Goal: Transaction & Acquisition: Purchase product/service

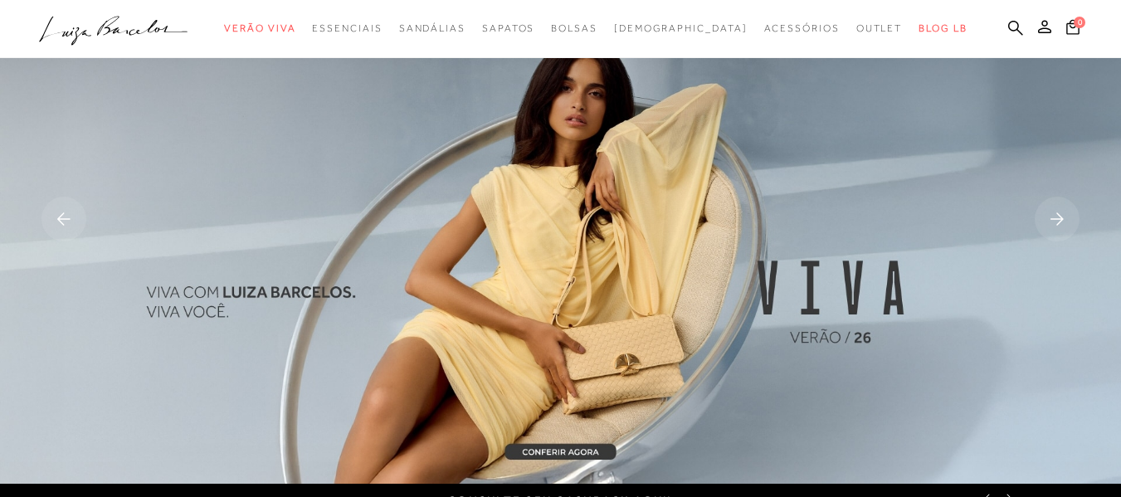
scroll to position [83, 0]
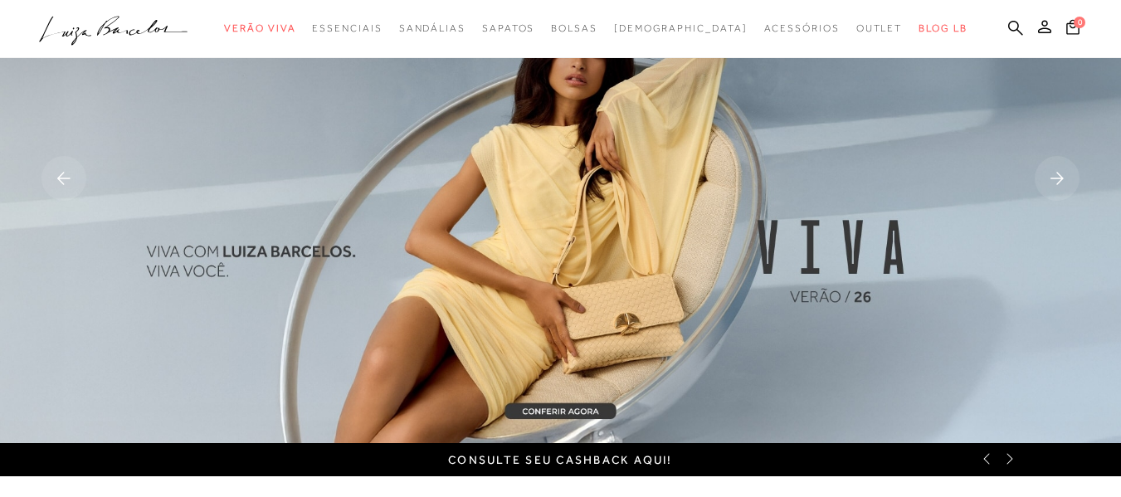
click at [1062, 171] on rect at bounding box center [1057, 178] width 45 height 45
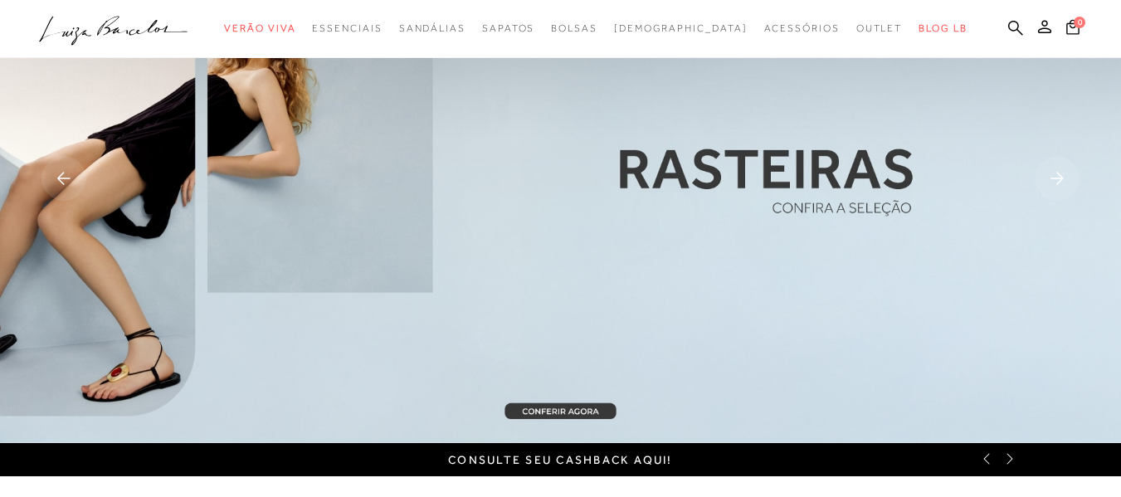
scroll to position [0, 0]
click at [1052, 180] on rect at bounding box center [1057, 178] width 45 height 45
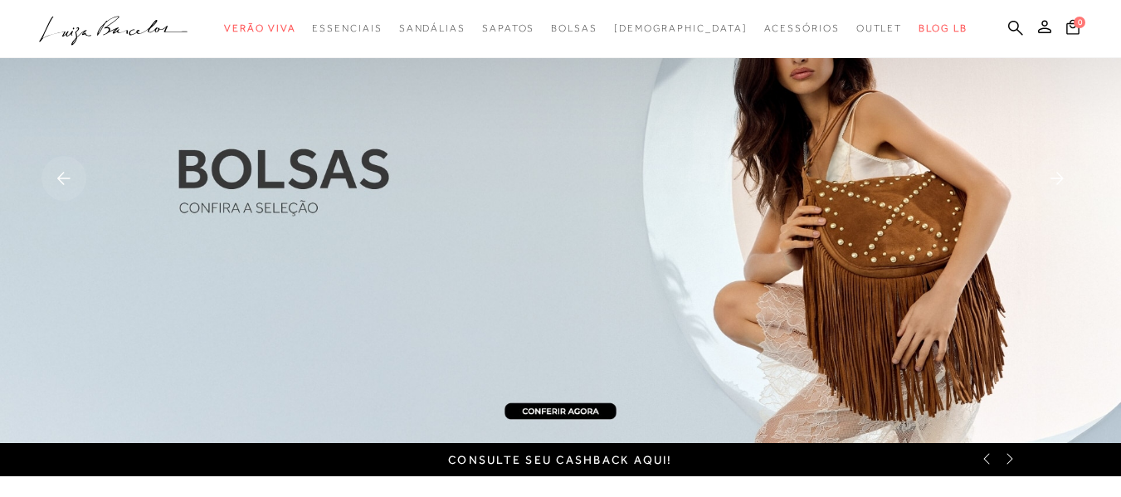
click at [1052, 183] on rect at bounding box center [1057, 178] width 45 height 45
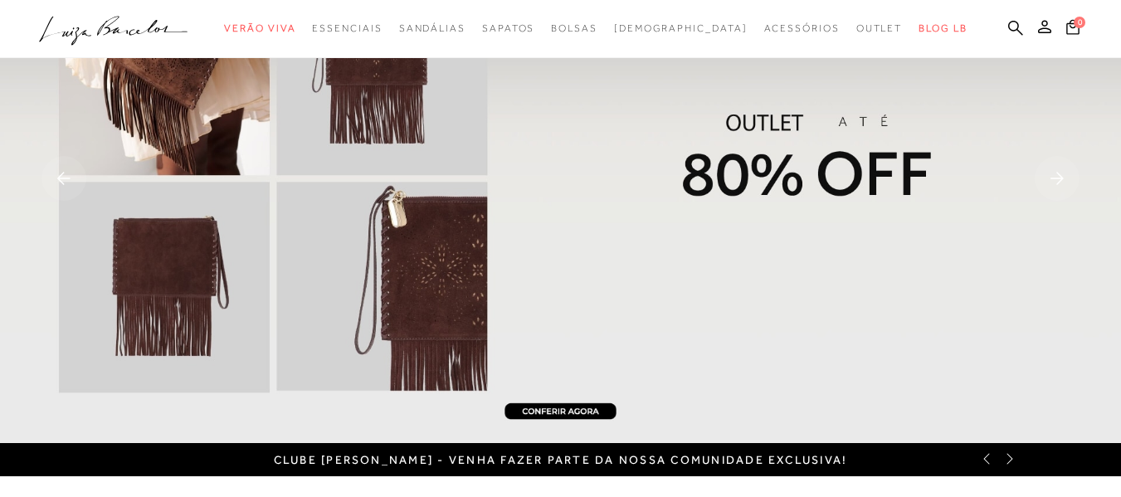
click at [1051, 187] on rect at bounding box center [1057, 178] width 45 height 45
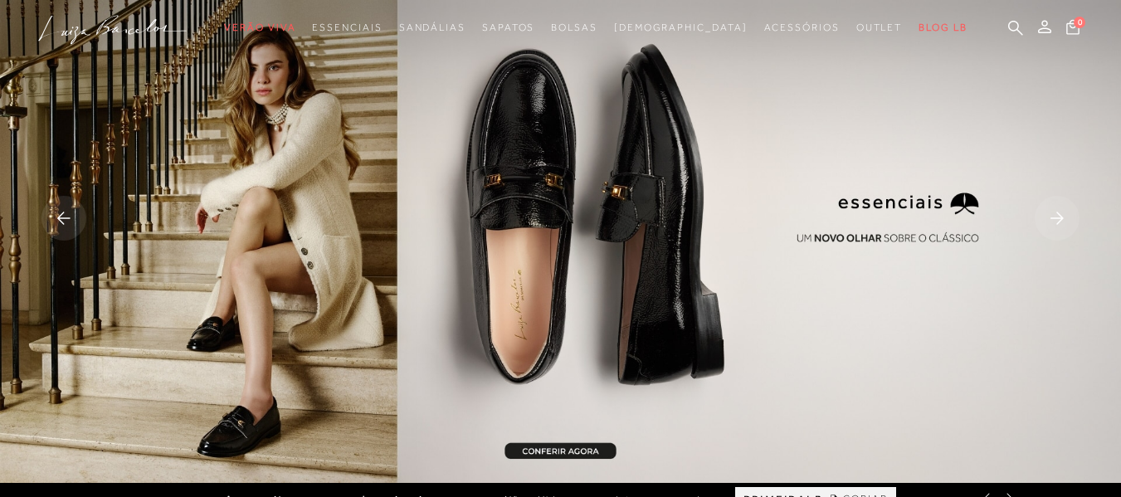
scroll to position [83, 0]
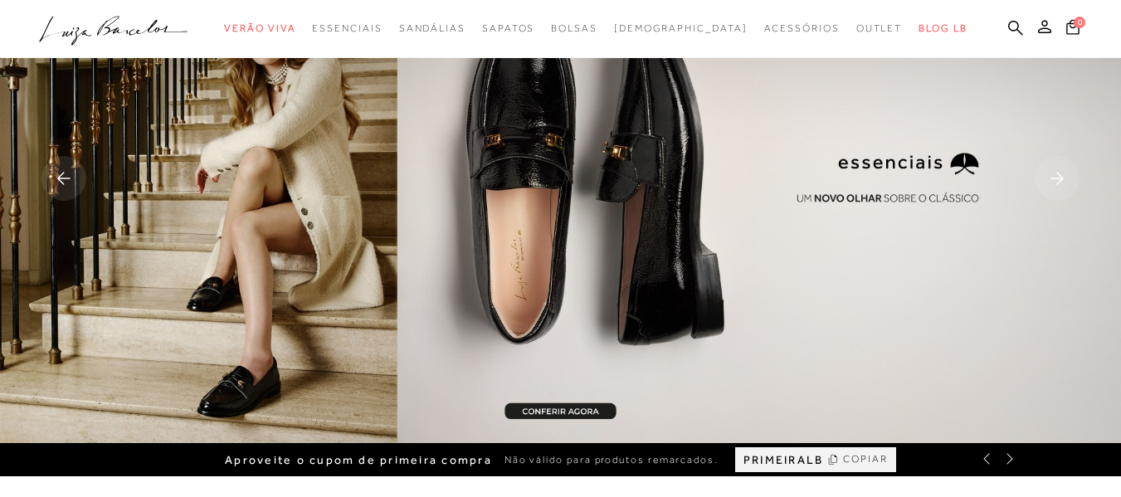
click at [1065, 189] on rect at bounding box center [1057, 178] width 45 height 45
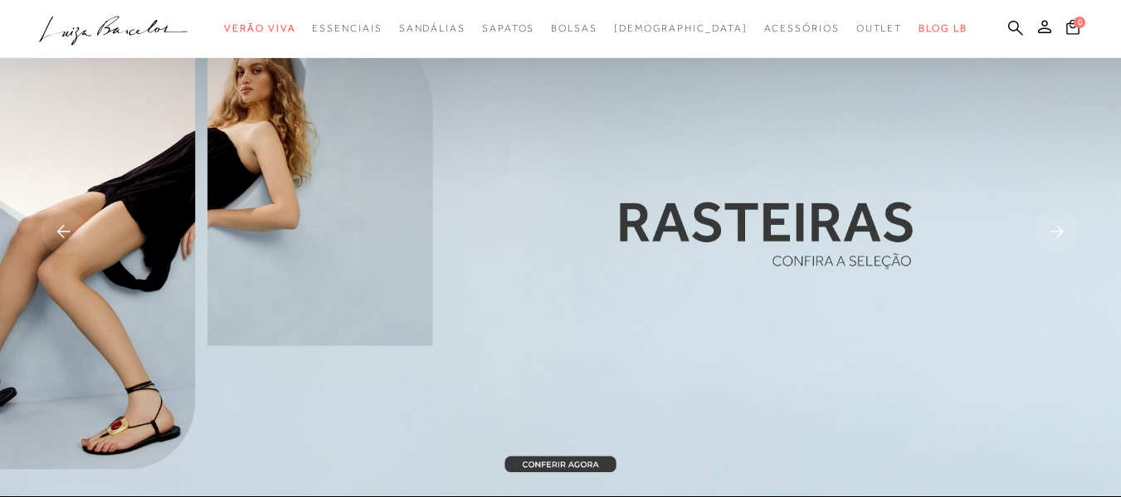
scroll to position [0, 0]
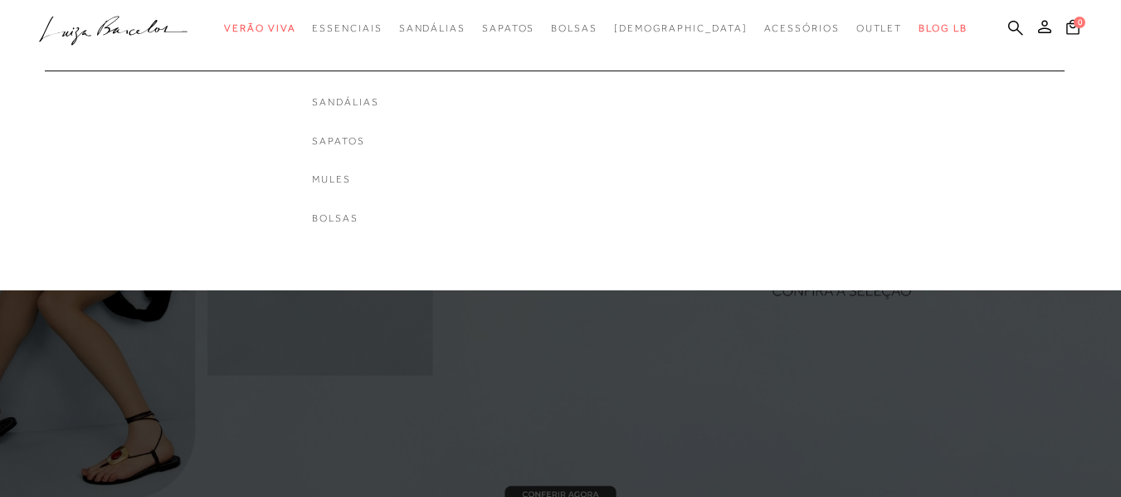
click at [378, 85] on div "Sandálias Sapatos Mules [GEOGRAPHIC_DATA]" at bounding box center [345, 140] width 66 height 172
click at [378, 98] on link "Sandálias" at bounding box center [345, 102] width 66 height 14
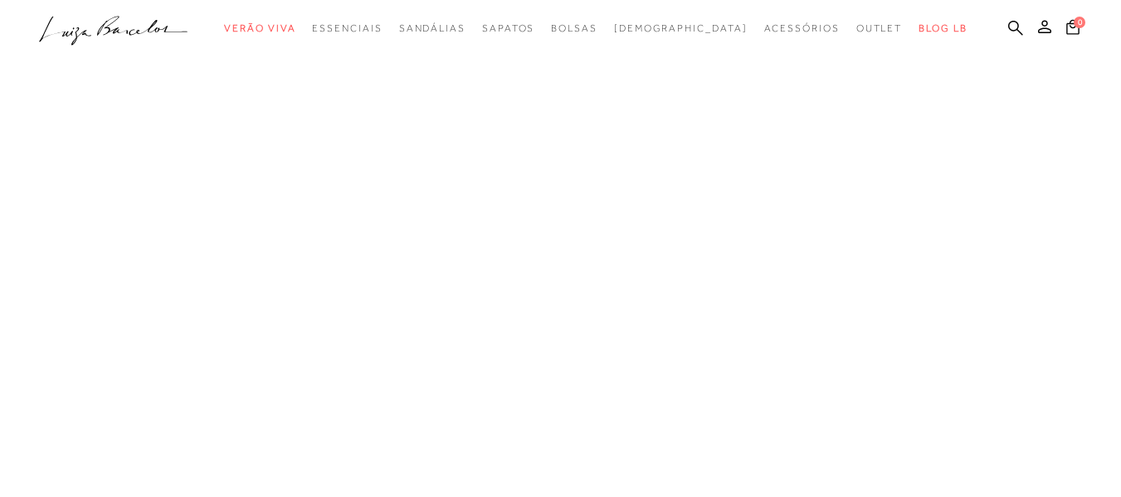
click at [0, 0] on link "Até 199,99" at bounding box center [0, 0] width 0 height 0
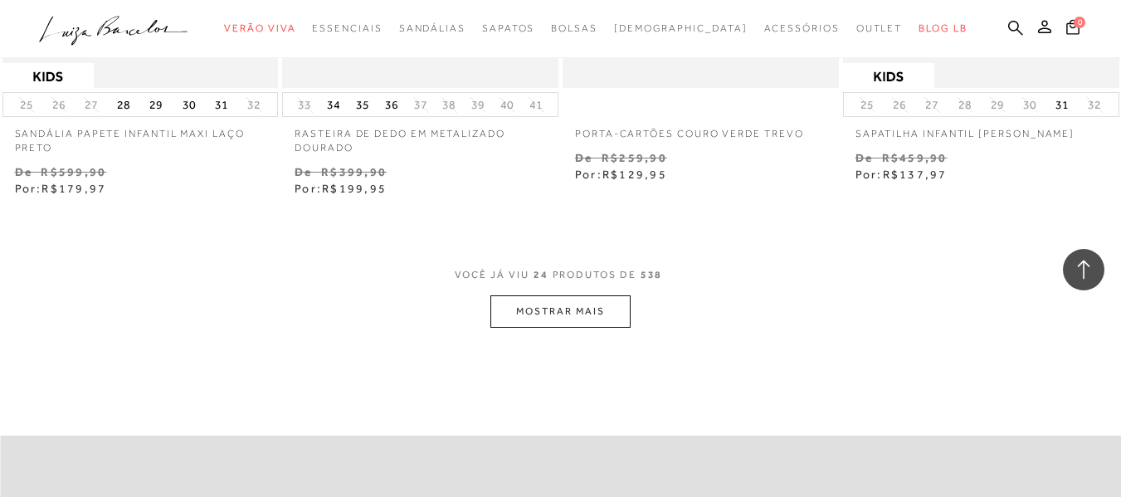
scroll to position [3070, 0]
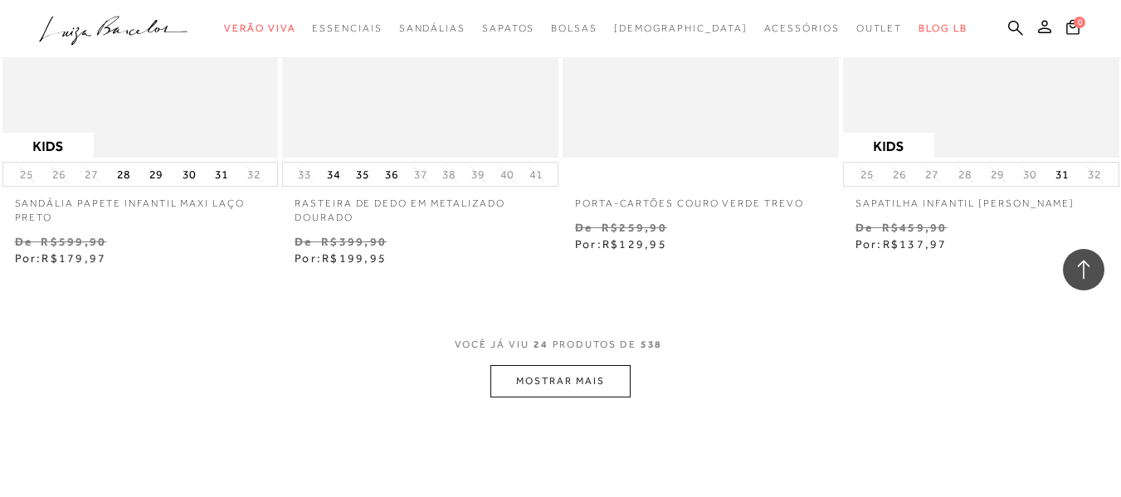
click at [551, 390] on button "MOSTRAR MAIS" at bounding box center [559, 381] width 139 height 32
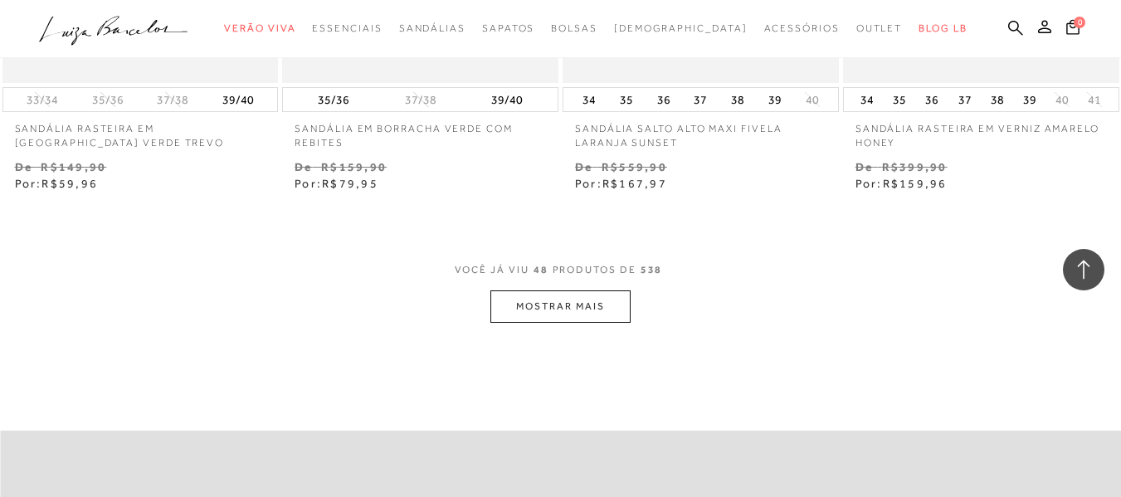
scroll to position [6388, 0]
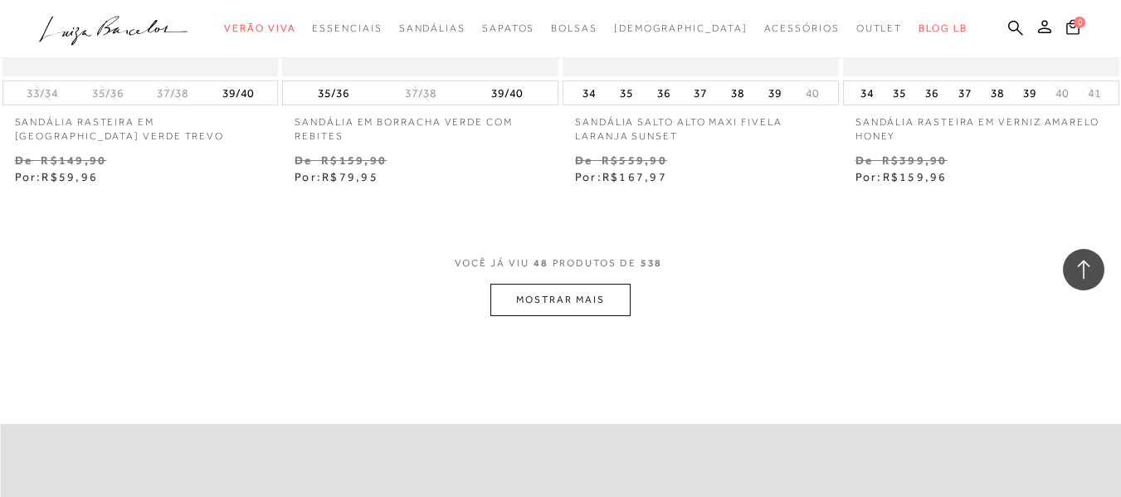
click at [620, 286] on button "MOSTRAR MAIS" at bounding box center [559, 300] width 139 height 32
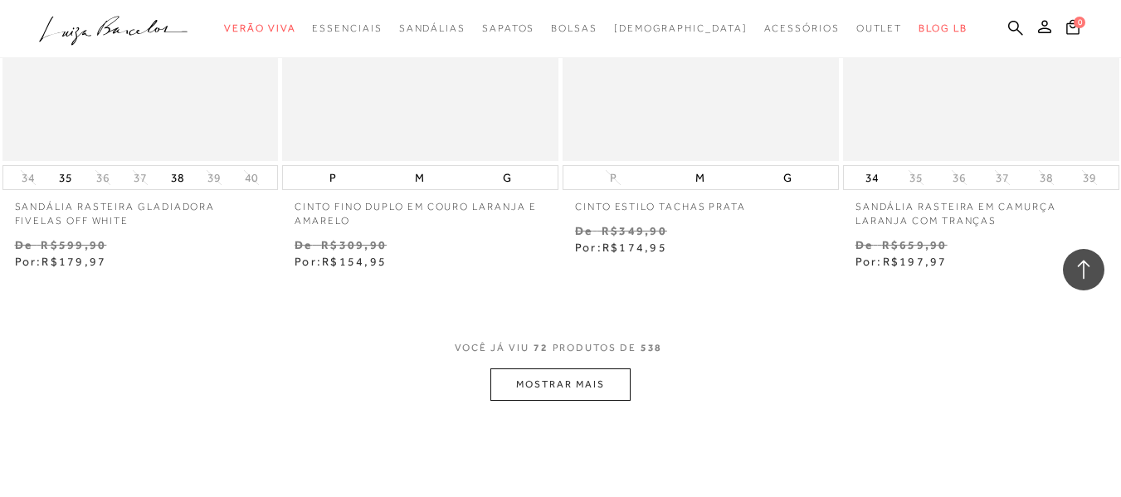
scroll to position [9707, 0]
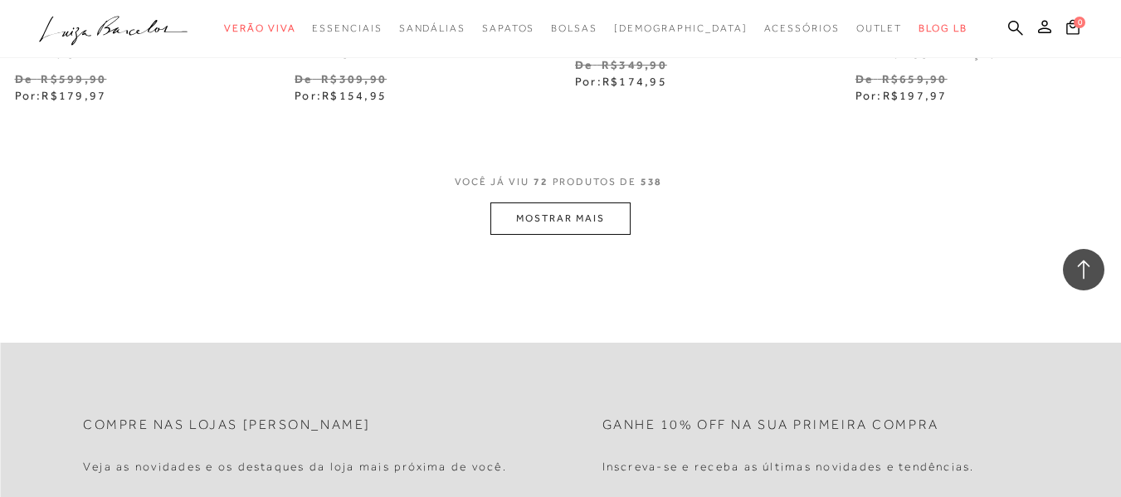
click at [599, 230] on button "MOSTRAR MAIS" at bounding box center [559, 218] width 139 height 32
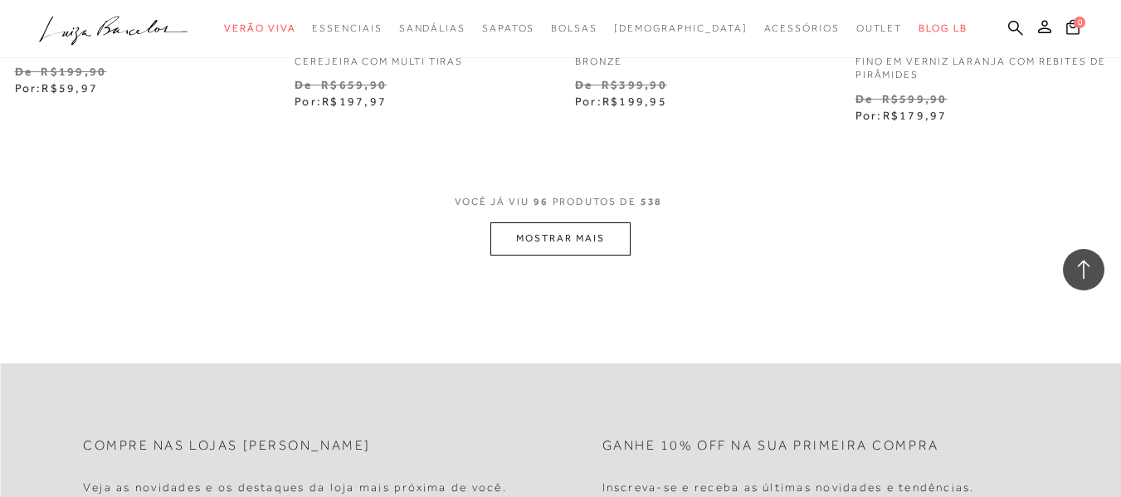
scroll to position [12943, 0]
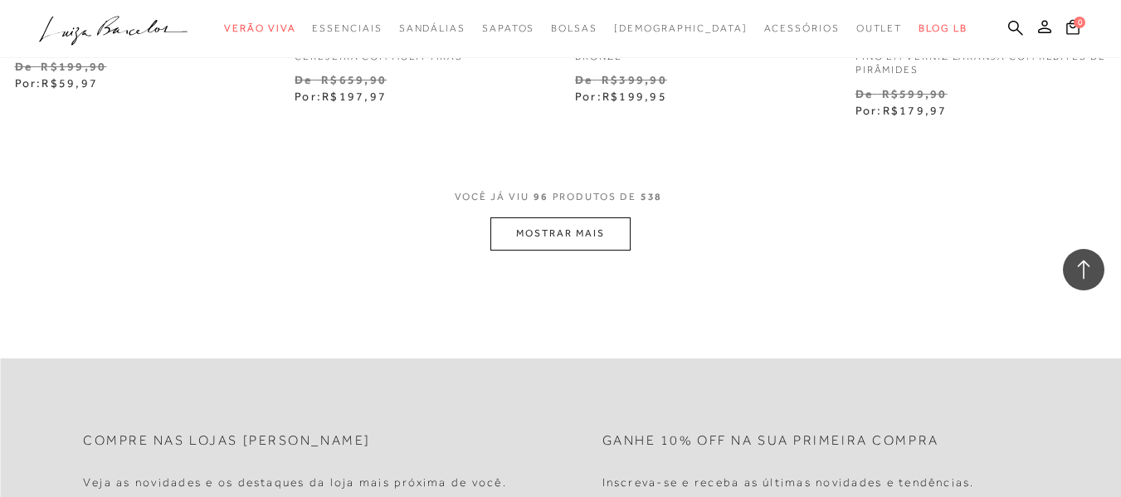
click at [597, 246] on button "MOSTRAR MAIS" at bounding box center [559, 233] width 139 height 32
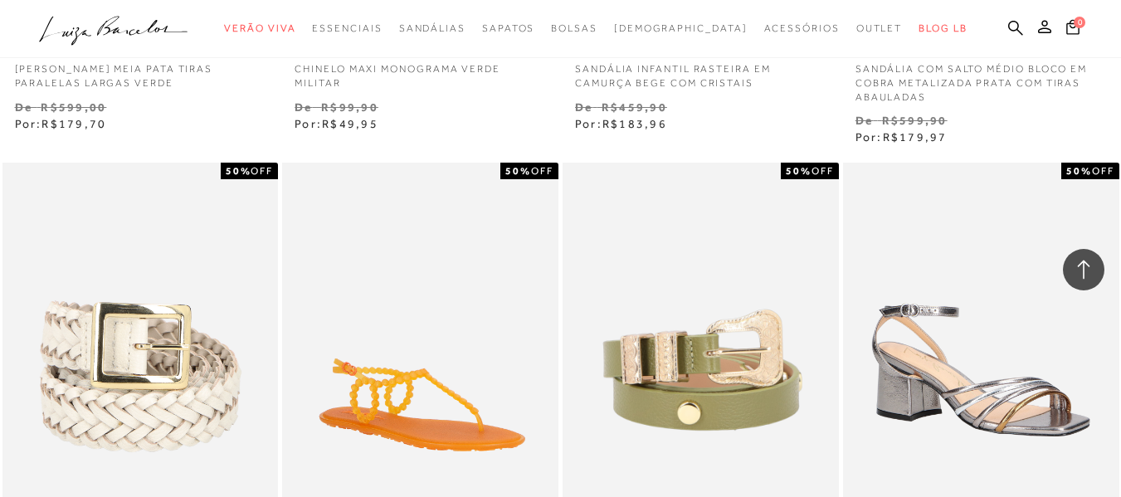
scroll to position [16095, 0]
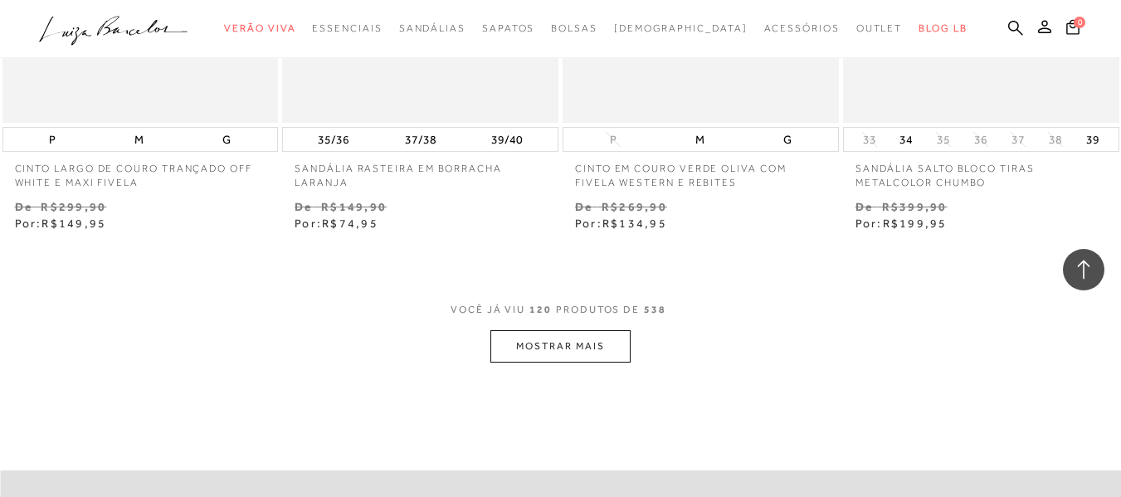
click at [597, 358] on button "MOSTRAR MAIS" at bounding box center [559, 346] width 139 height 32
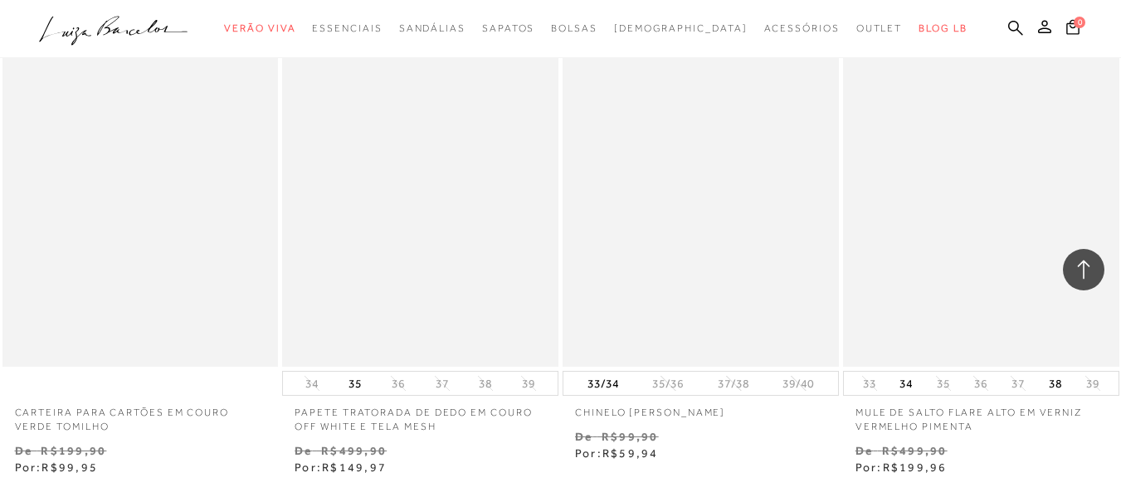
scroll to position [19248, 0]
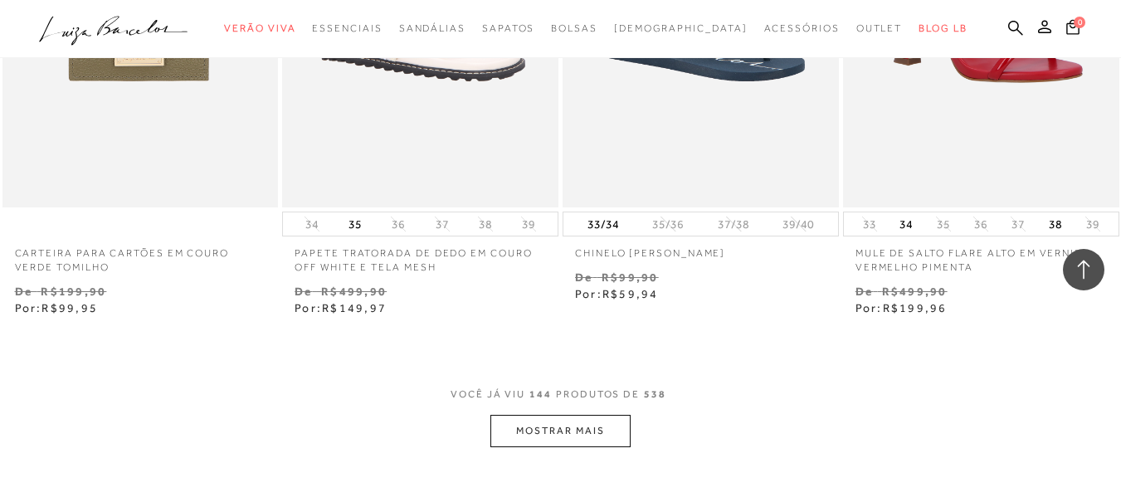
click at [558, 430] on button "MOSTRAR MAIS" at bounding box center [559, 431] width 139 height 32
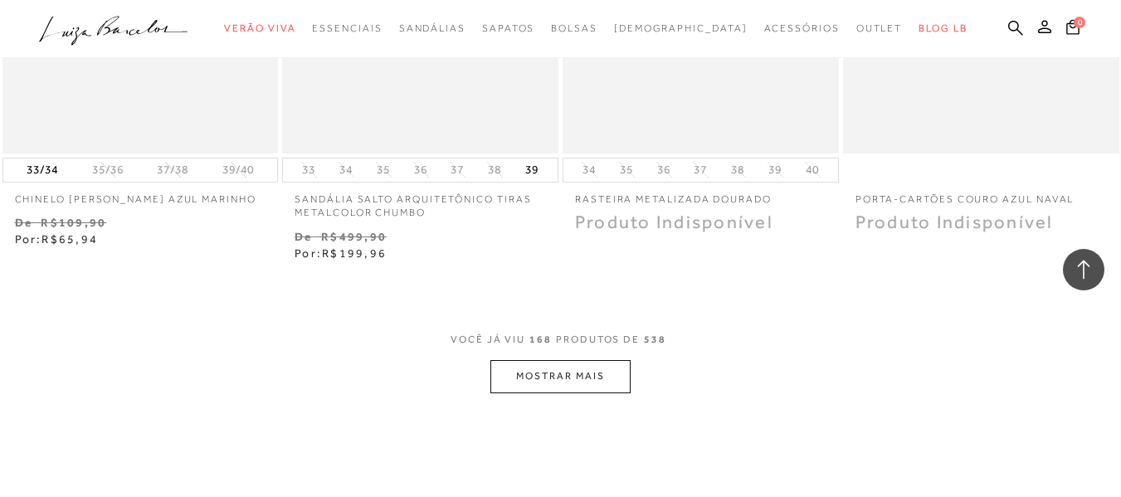
scroll to position [22733, 0]
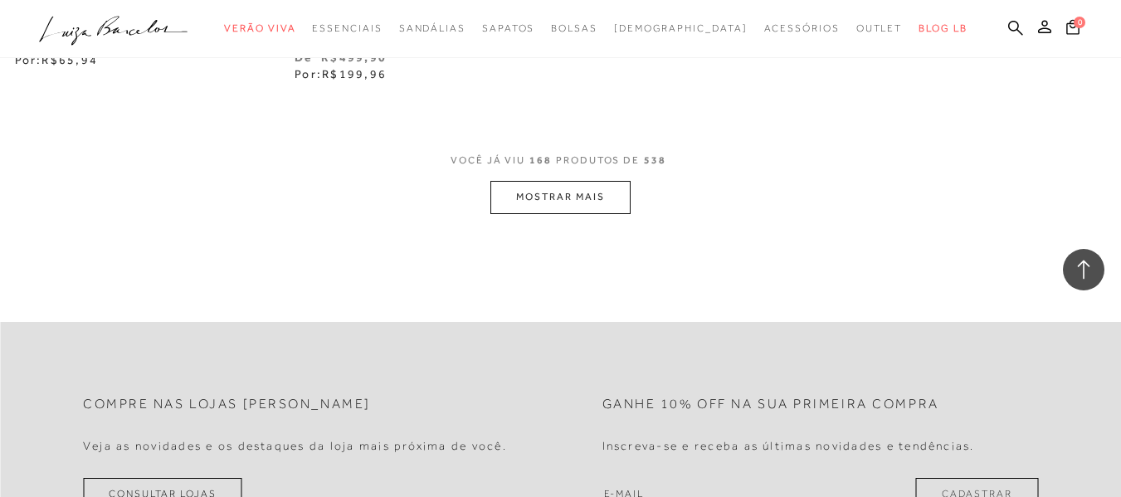
click at [585, 213] on button "MOSTRAR MAIS" at bounding box center [559, 197] width 139 height 32
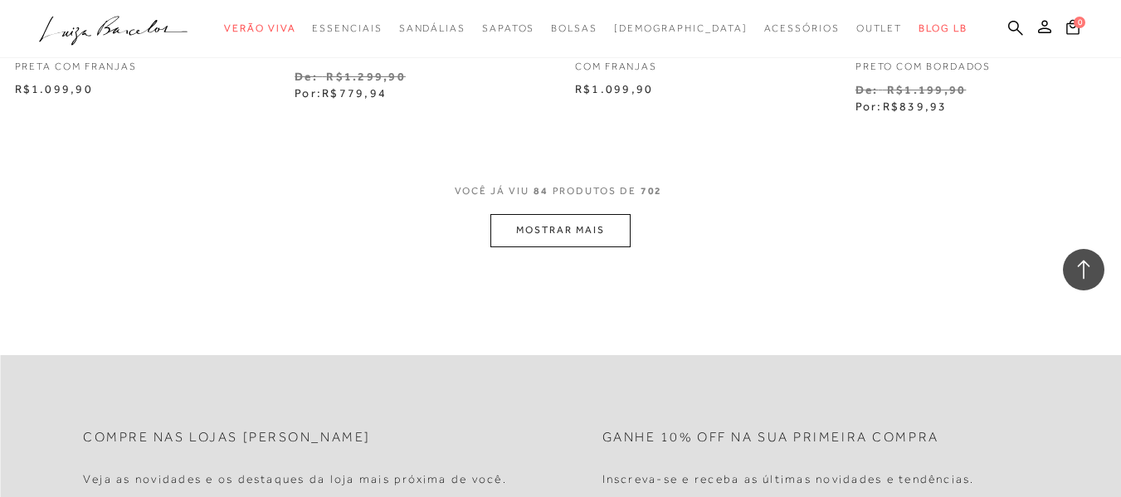
scroll to position [11366, 0]
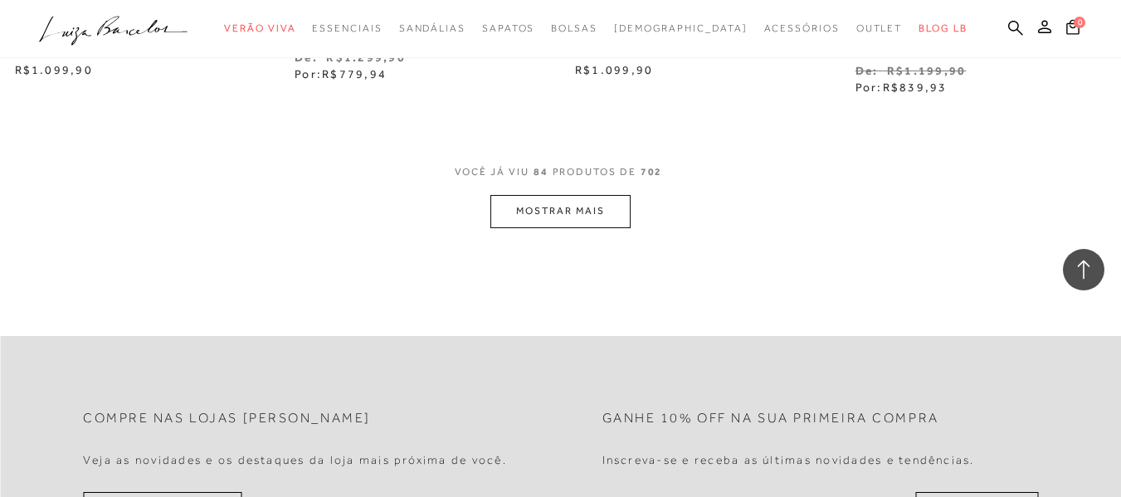
click at [586, 218] on button "MOSTRAR MAIS" at bounding box center [559, 211] width 139 height 32
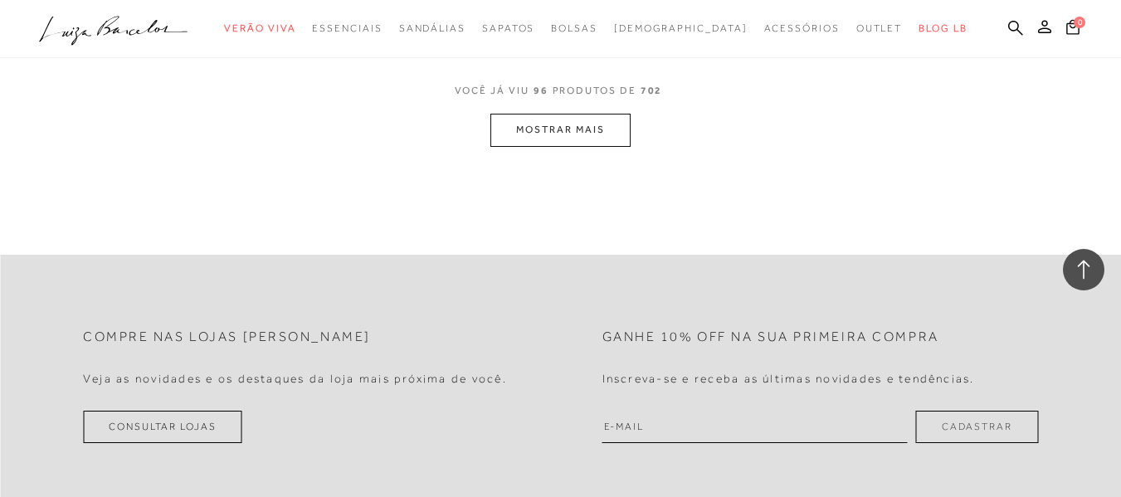
scroll to position [12923, 0]
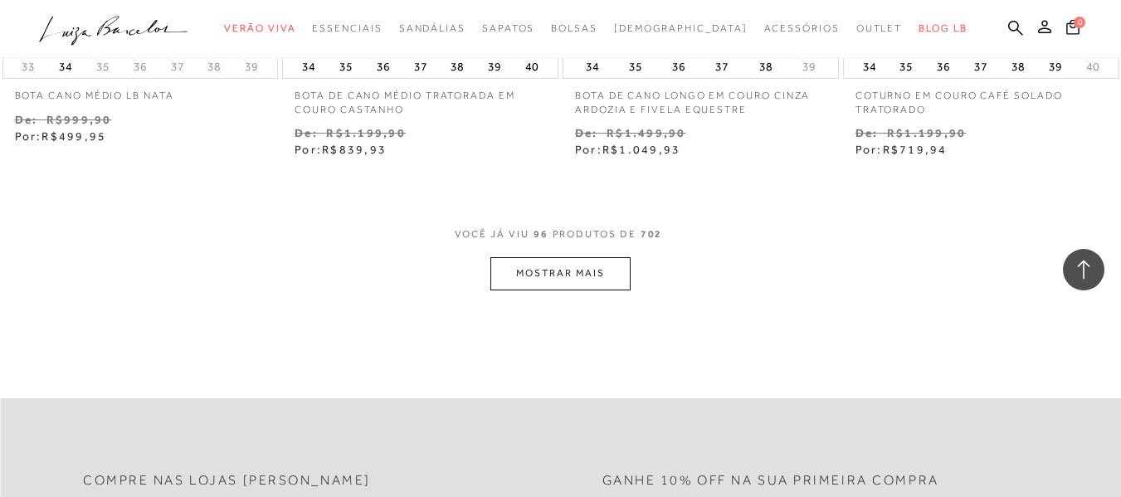
click at [546, 277] on button "MOSTRAR MAIS" at bounding box center [559, 273] width 139 height 32
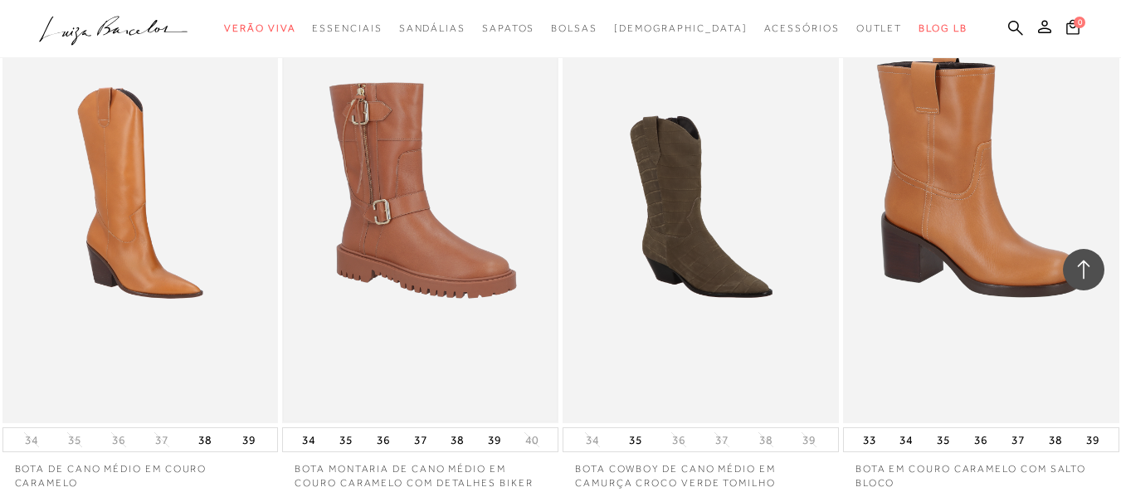
click at [491, 246] on img at bounding box center [420, 216] width 273 height 409
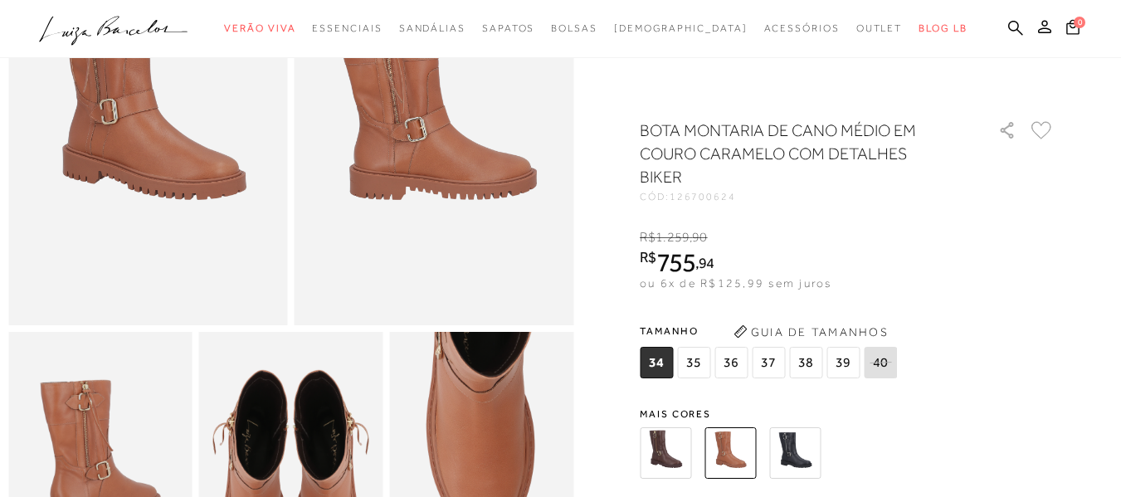
scroll to position [249, 0]
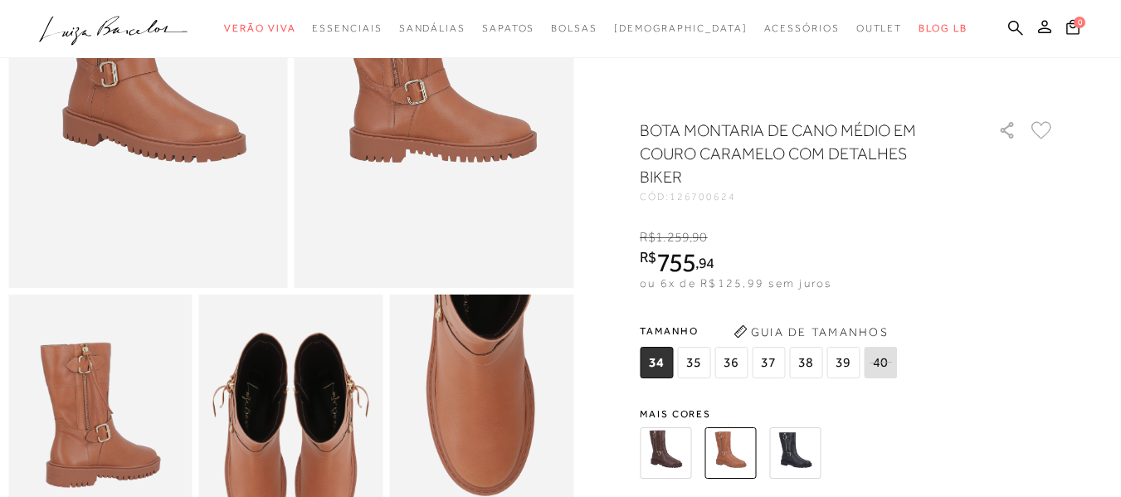
click at [685, 427] on img at bounding box center [665, 452] width 51 height 51
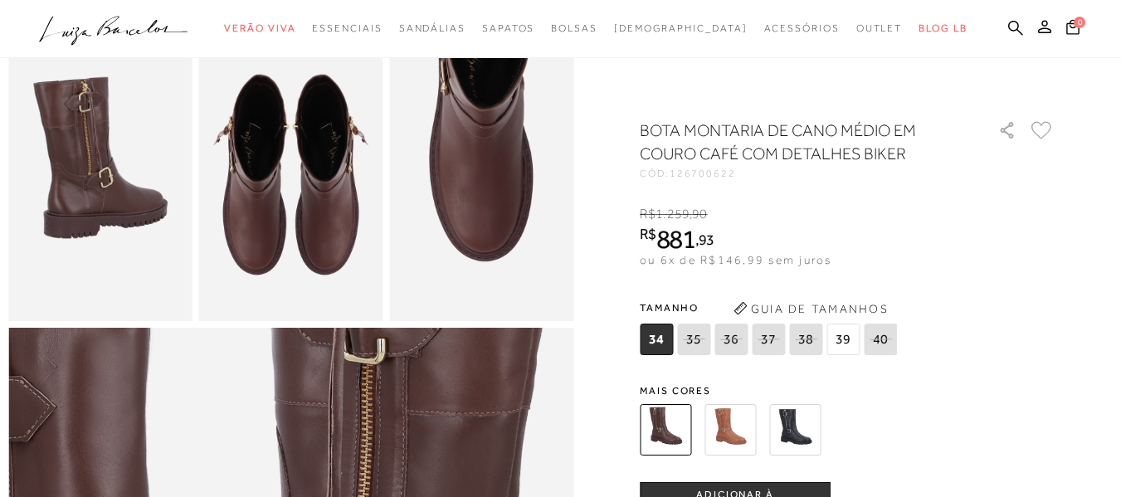
scroll to position [747, 0]
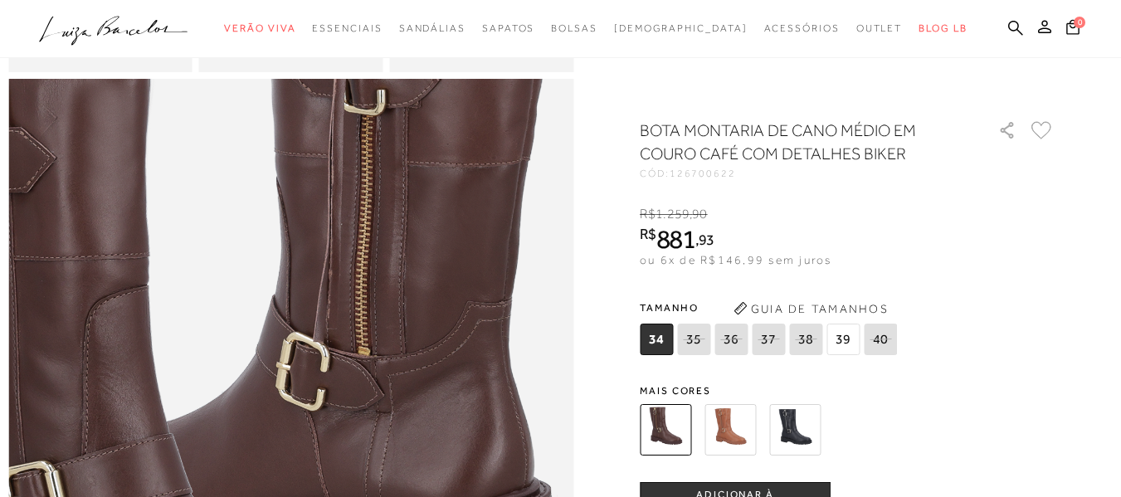
click at [795, 429] on img at bounding box center [794, 429] width 51 height 51
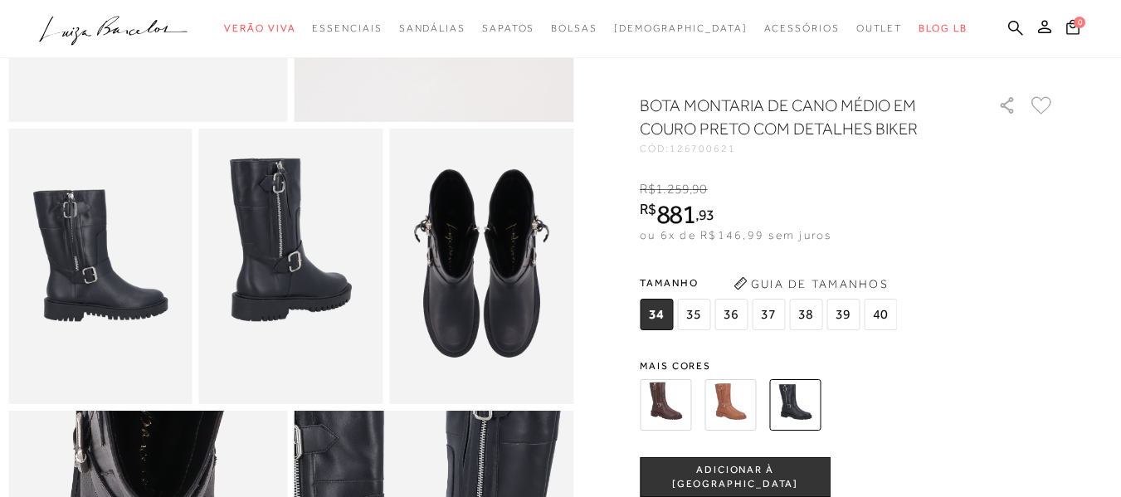
click at [737, 412] on img at bounding box center [729, 404] width 51 height 51
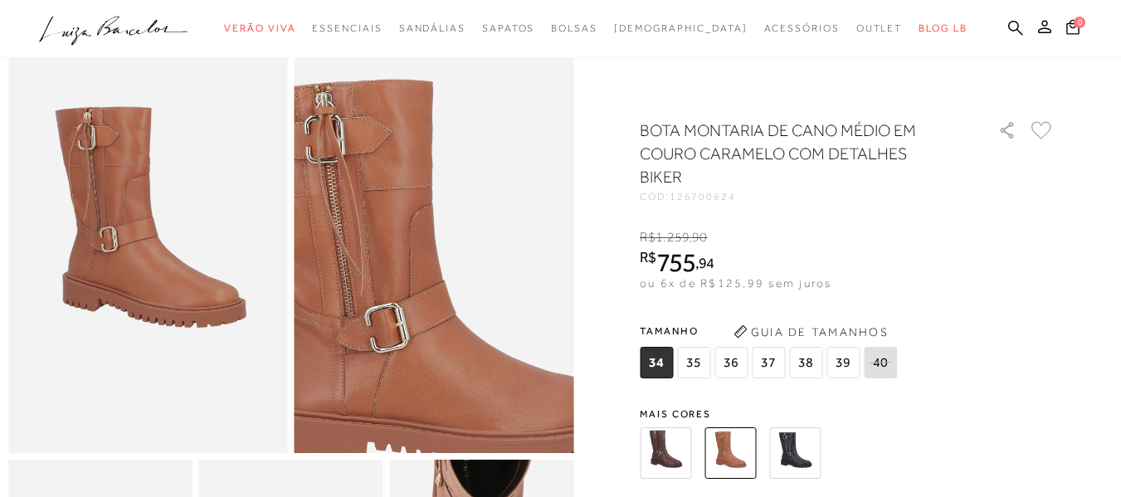
scroll to position [83, 0]
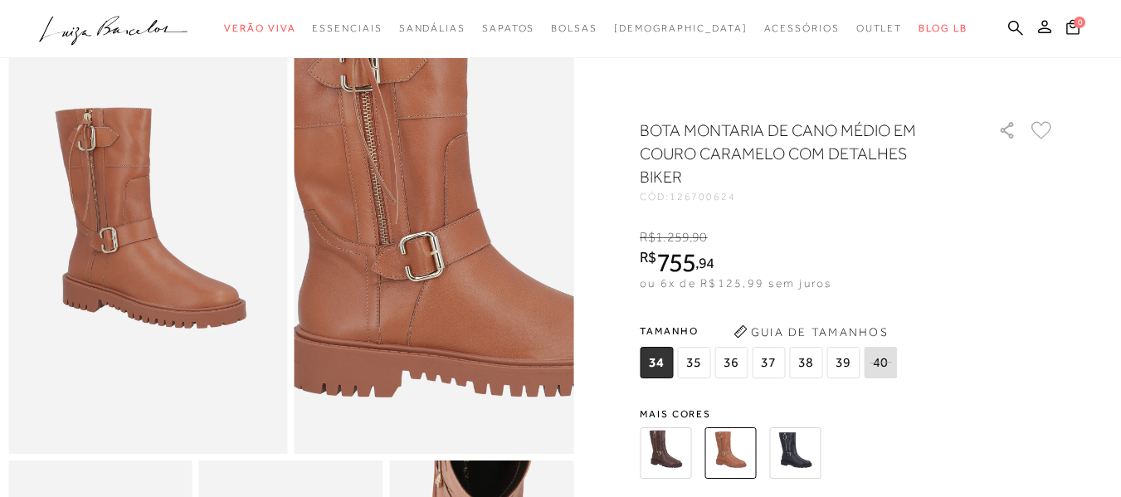
click at [412, 265] on img at bounding box center [457, 229] width 558 height 838
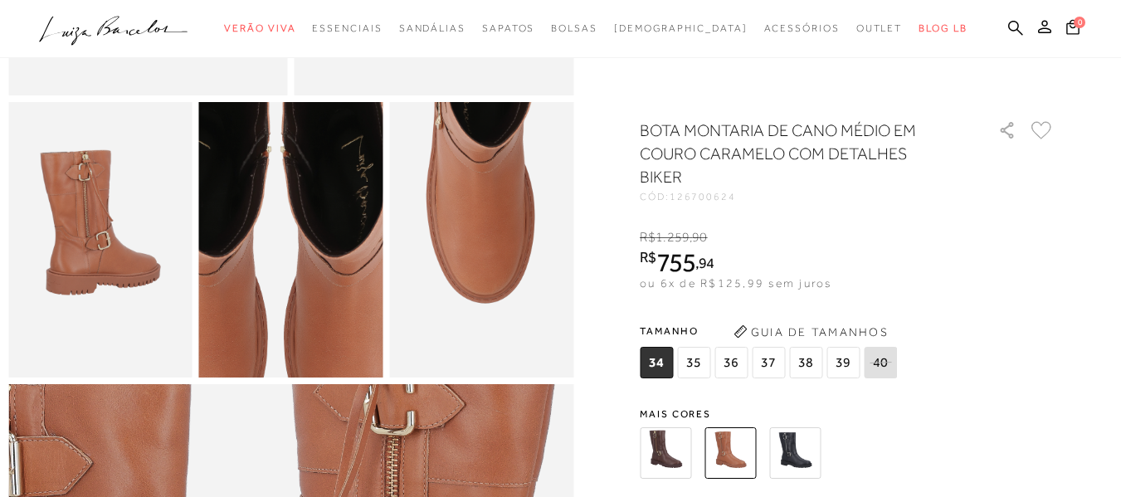
scroll to position [0, 0]
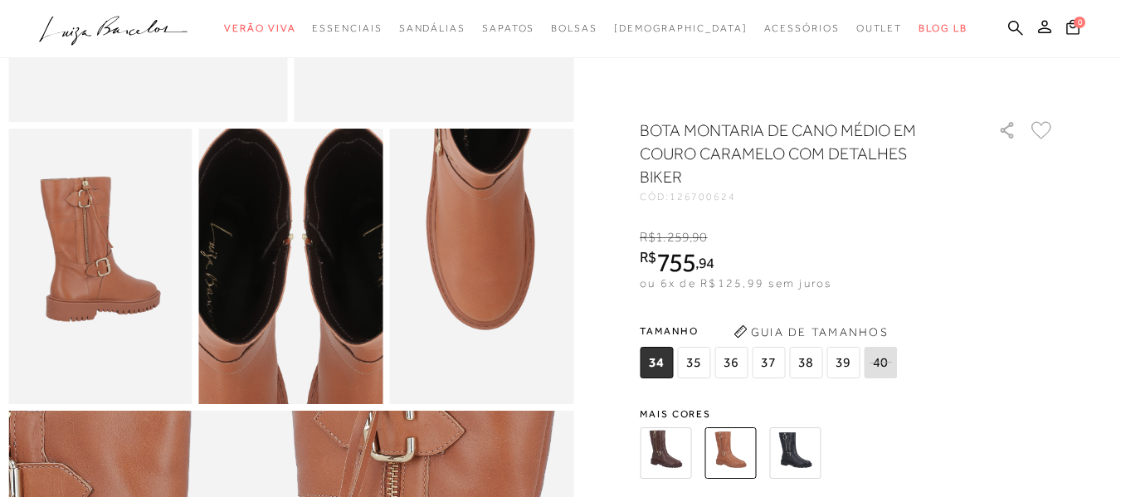
click at [284, 222] on img at bounding box center [298, 322] width 368 height 552
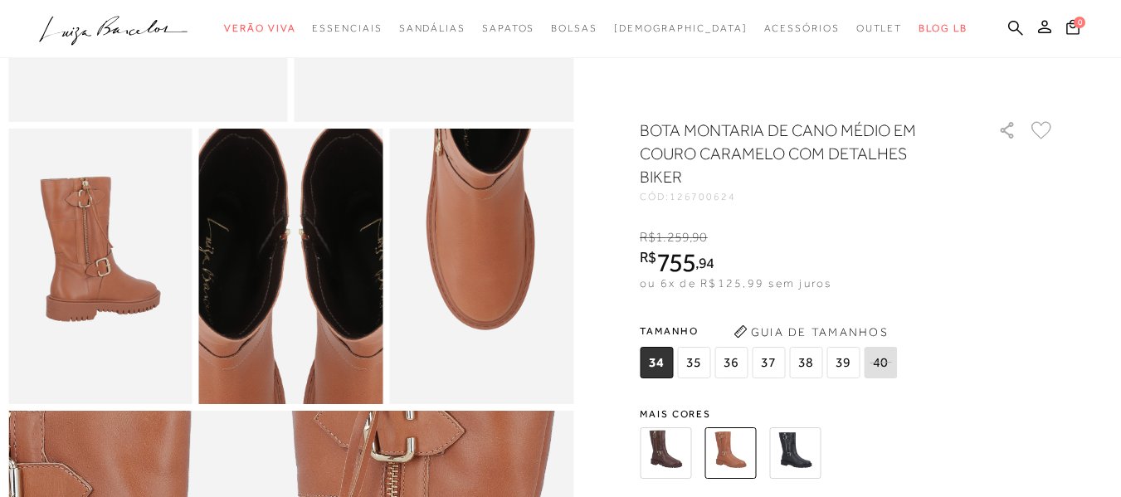
click at [290, 227] on img at bounding box center [294, 317] width 368 height 552
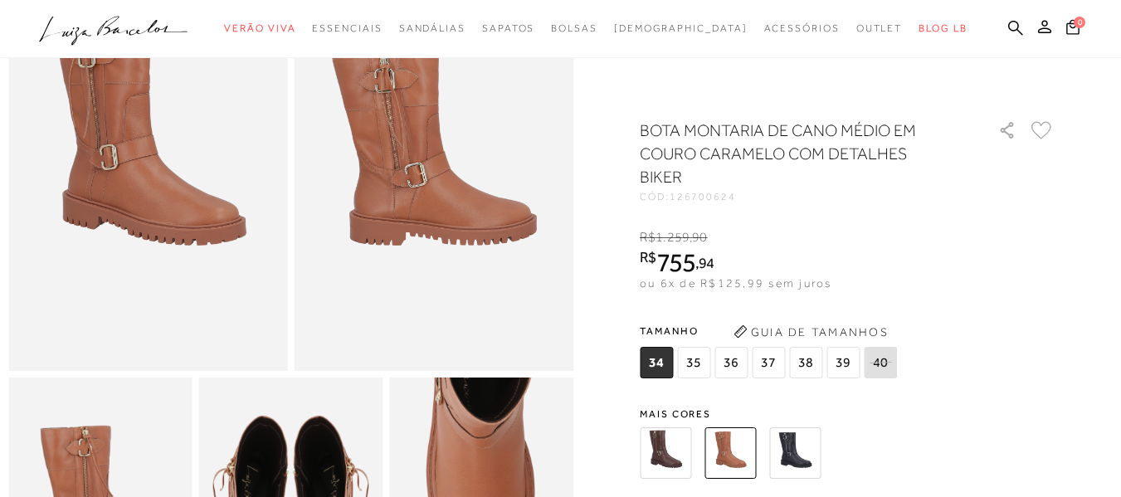
click at [346, 203] on img at bounding box center [435, 161] width 280 height 419
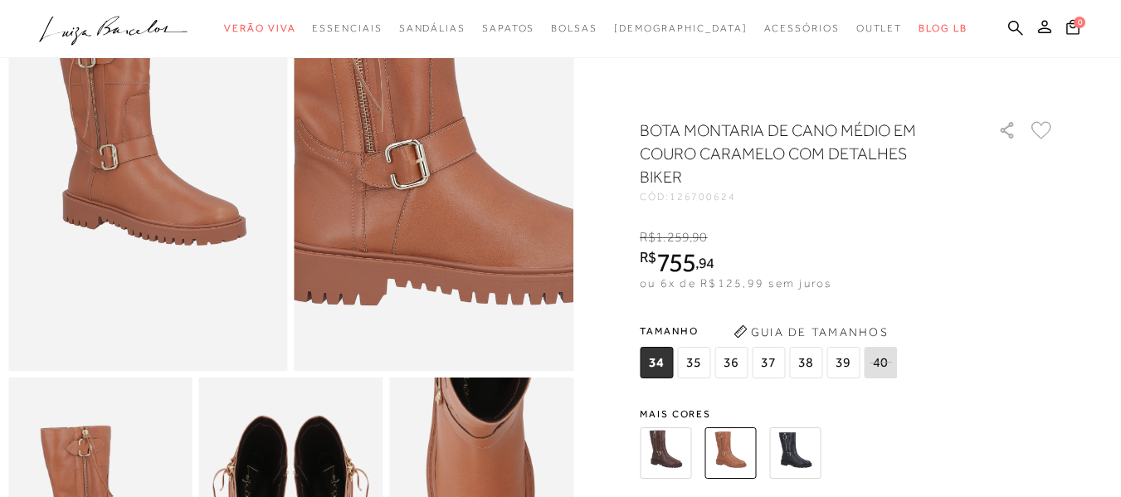
click at [427, 191] on img at bounding box center [442, 137] width 558 height 838
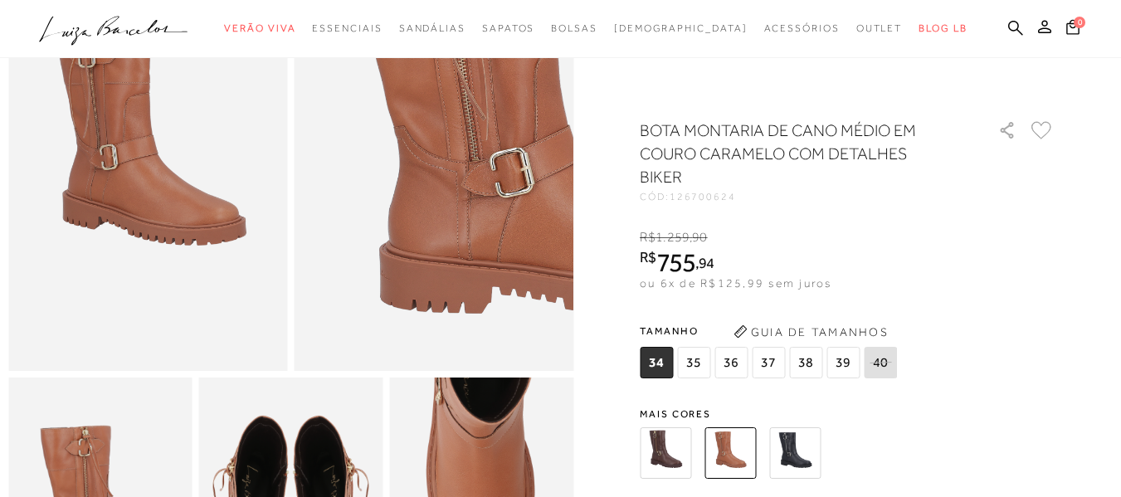
click at [217, 182] on img at bounding box center [148, 161] width 280 height 419
